Goal: Transaction & Acquisition: Purchase product/service

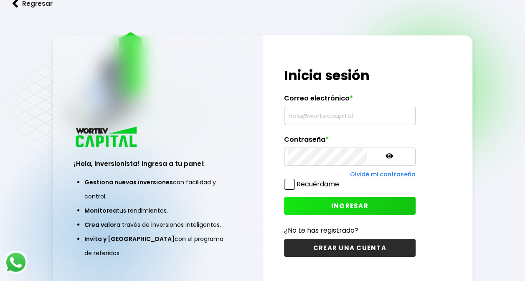
click at [299, 121] on input "text" at bounding box center [350, 116] width 124 height 18
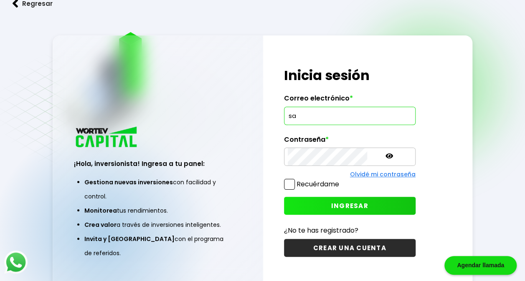
type input "[PERSON_NAME][EMAIL_ADDRESS][DOMAIN_NAME]"
click at [331, 206] on span "INGRESAR" at bounding box center [349, 206] width 37 height 9
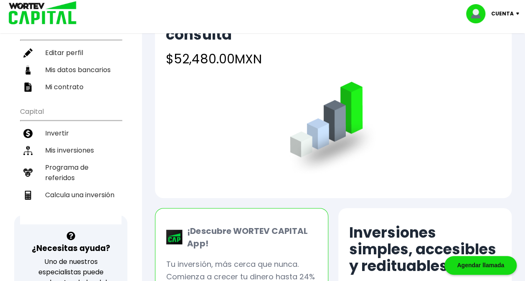
scroll to position [68, 0]
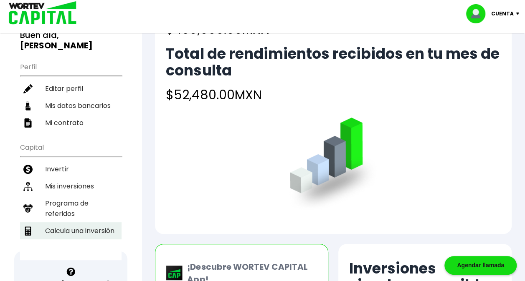
click at [60, 223] on li "Calcula una inversión" at bounding box center [70, 231] width 101 height 17
select select "1"
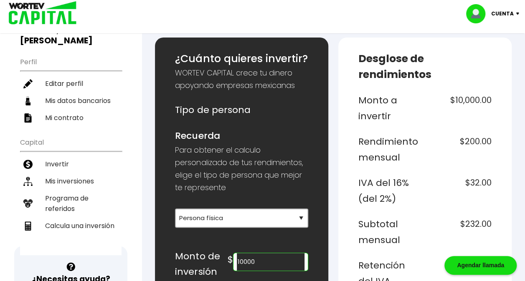
scroll to position [209, 0]
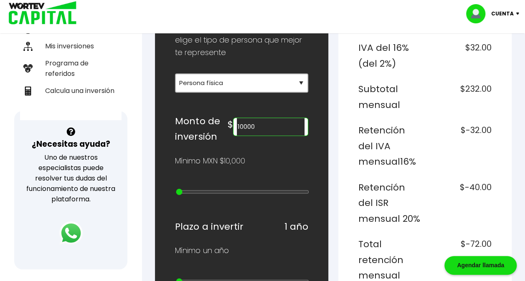
click at [285, 124] on input "10000" at bounding box center [271, 127] width 68 height 18
type input "1"
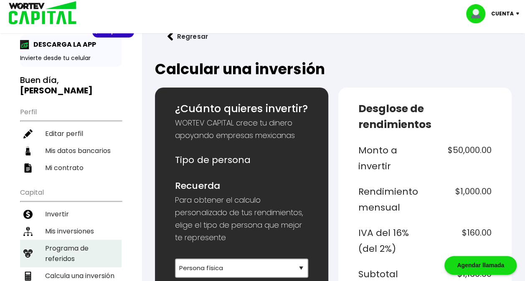
scroll to position [42, 0]
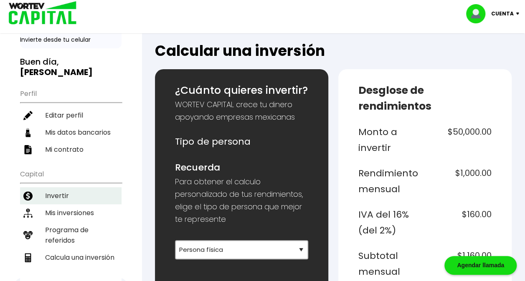
type input "50000"
click at [69, 188] on li "Invertir" at bounding box center [70, 196] width 101 height 17
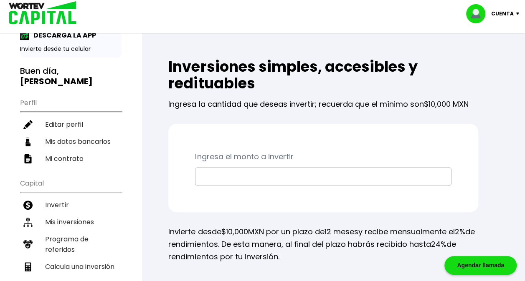
scroll to position [84, 0]
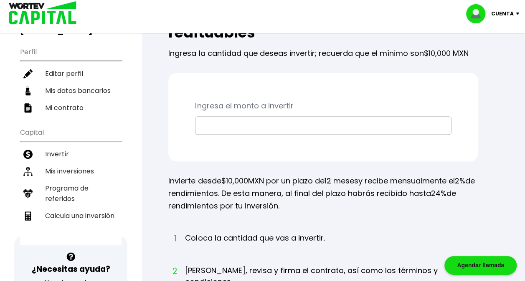
click at [245, 121] on input "text" at bounding box center [323, 126] width 249 height 18
type input "$50,000"
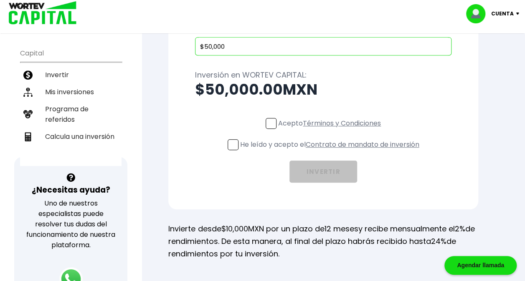
scroll to position [167, 0]
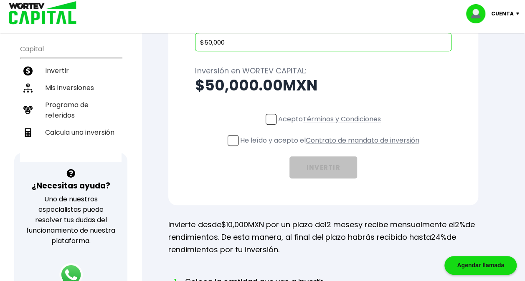
drag, startPoint x: 270, startPoint y: 118, endPoint x: 267, endPoint y: 121, distance: 4.4
click at [270, 118] on span at bounding box center [271, 119] width 11 height 11
click at [331, 126] on input "Acepto Términos y Condiciones" at bounding box center [331, 126] width 0 height 0
click at [235, 139] on span at bounding box center [233, 140] width 11 height 11
click at [331, 147] on input "He leído y acepto el Contrato de mandato de inversión" at bounding box center [331, 147] width 0 height 0
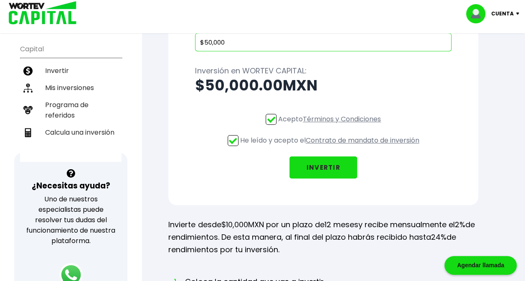
click at [326, 165] on button "INVERTIR" at bounding box center [323, 168] width 68 height 22
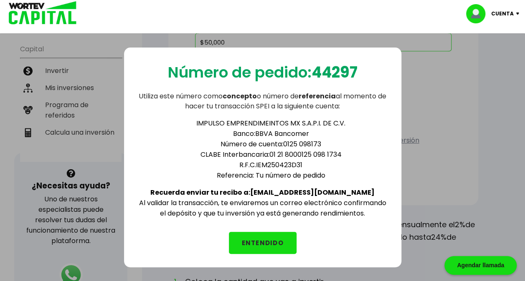
click at [253, 233] on button "ENTENDIDO" at bounding box center [263, 243] width 68 height 22
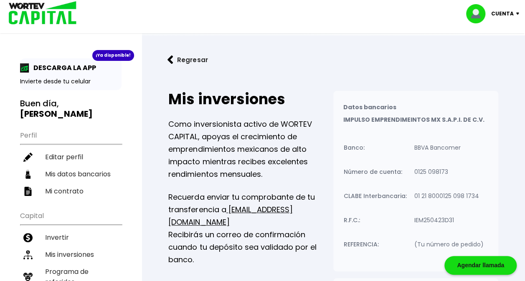
click at [516, 13] on img at bounding box center [519, 14] width 11 height 3
click at [485, 56] on li "Cerrar sesión" at bounding box center [493, 55] width 67 height 17
